Goal: Understand process/instructions: Learn how to perform a task or action

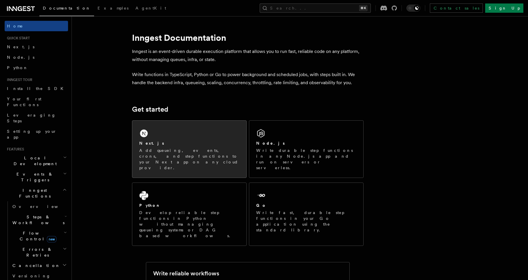
click at [179, 133] on div "Next.js Add queueing, events, crons, and step functions to your Next app on any…" at bounding box center [189, 149] width 114 height 57
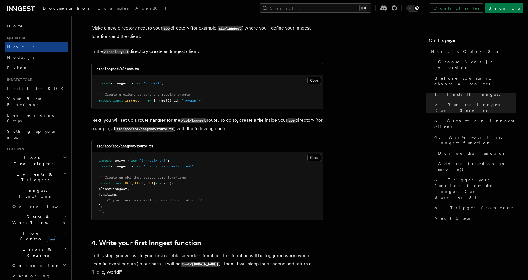
scroll to position [729, 0]
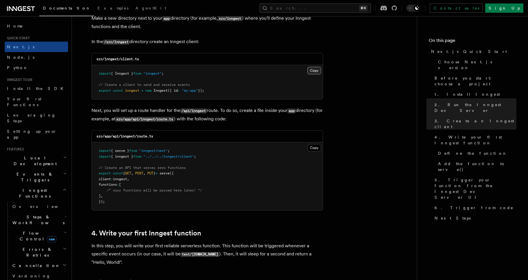
click at [318, 70] on button "Copy Copied" at bounding box center [314, 71] width 14 height 8
click at [316, 71] on button "Copy Copied" at bounding box center [314, 71] width 14 height 8
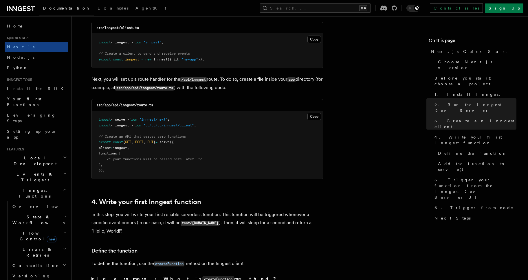
scroll to position [769, 0]
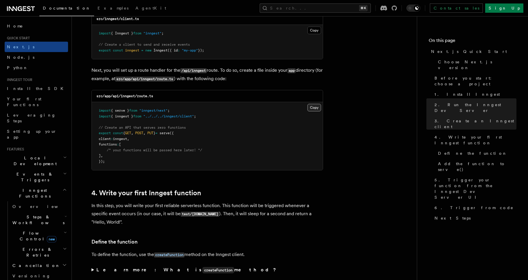
click at [317, 108] on button "Copy Copied" at bounding box center [314, 108] width 14 height 8
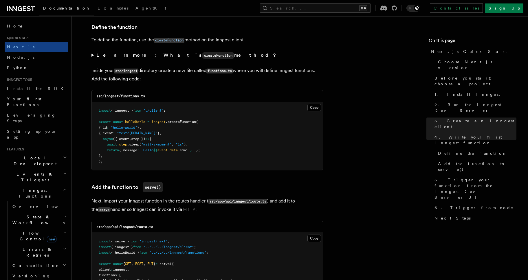
scroll to position [984, 0]
click at [315, 105] on button "Copy Copied" at bounding box center [314, 108] width 14 height 8
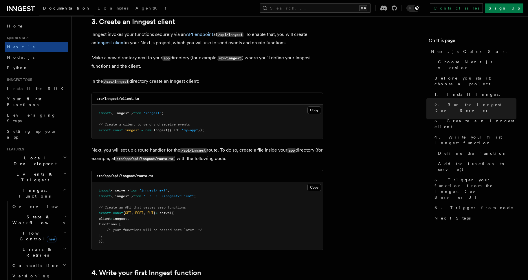
scroll to position [687, 0]
